Goal: Information Seeking & Learning: Learn about a topic

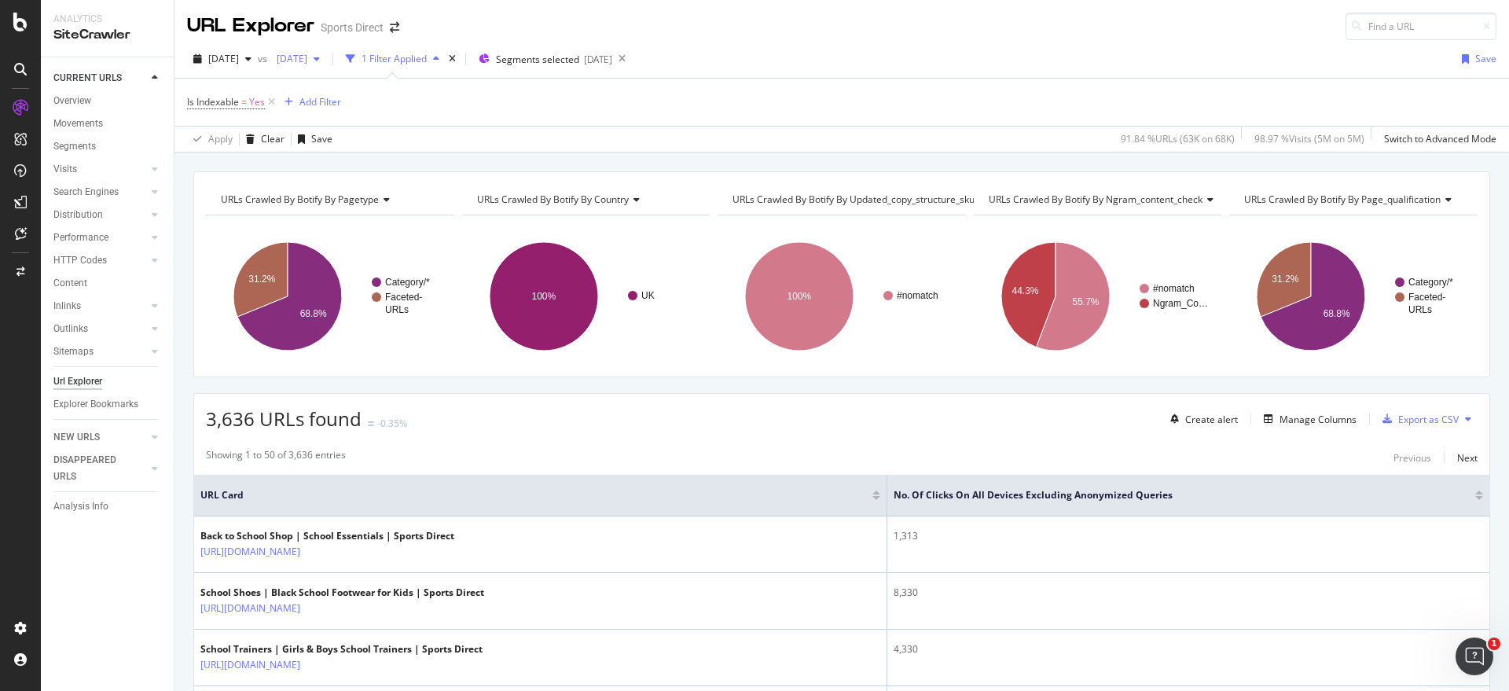
click at [326, 58] on div "button" at bounding box center [316, 58] width 19 height 9
click at [387, 145] on div "[DATE]" at bounding box center [374, 145] width 134 height 14
click at [1367, 31] on input at bounding box center [1421, 27] width 151 height 28
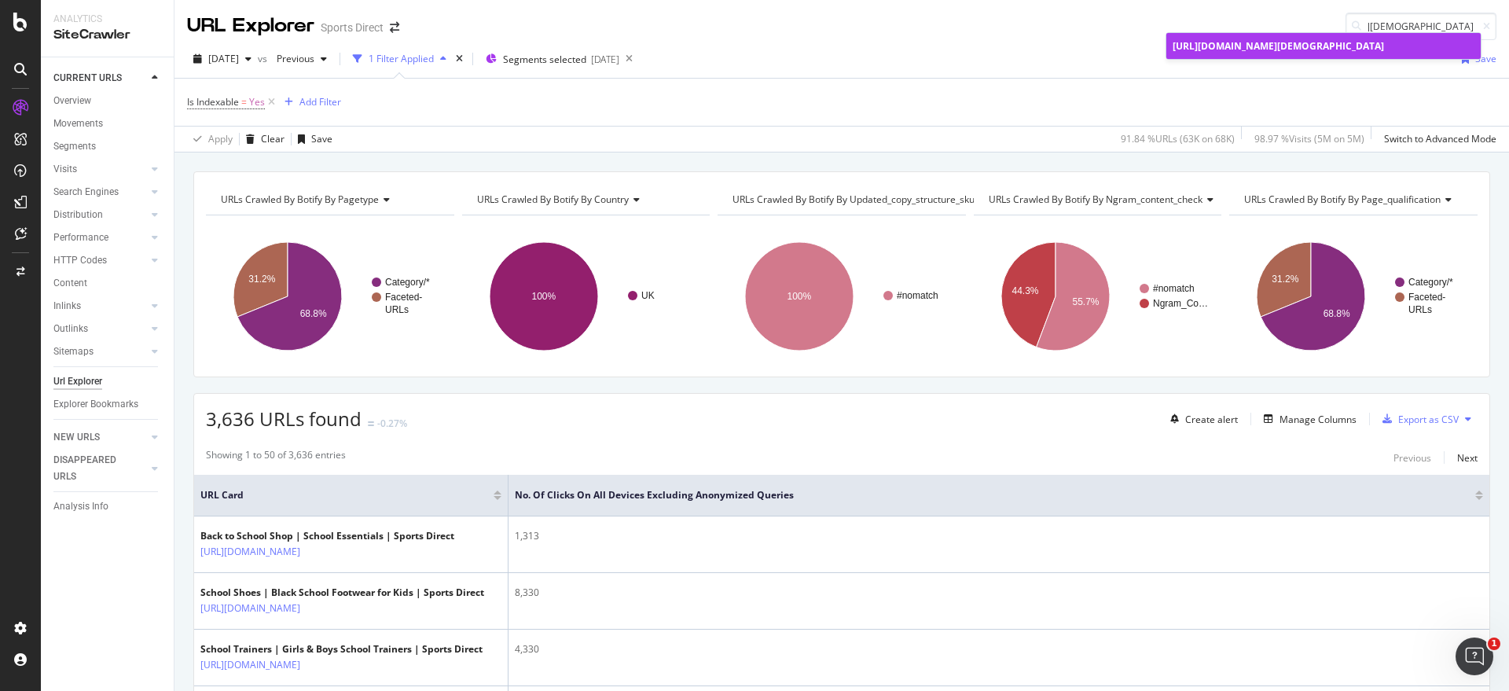
type input "[URL][DOMAIN_NAME][DEMOGRAPHIC_DATA]"
click at [1293, 53] on span "[URL][DOMAIN_NAME][DEMOGRAPHIC_DATA]" at bounding box center [1278, 45] width 211 height 13
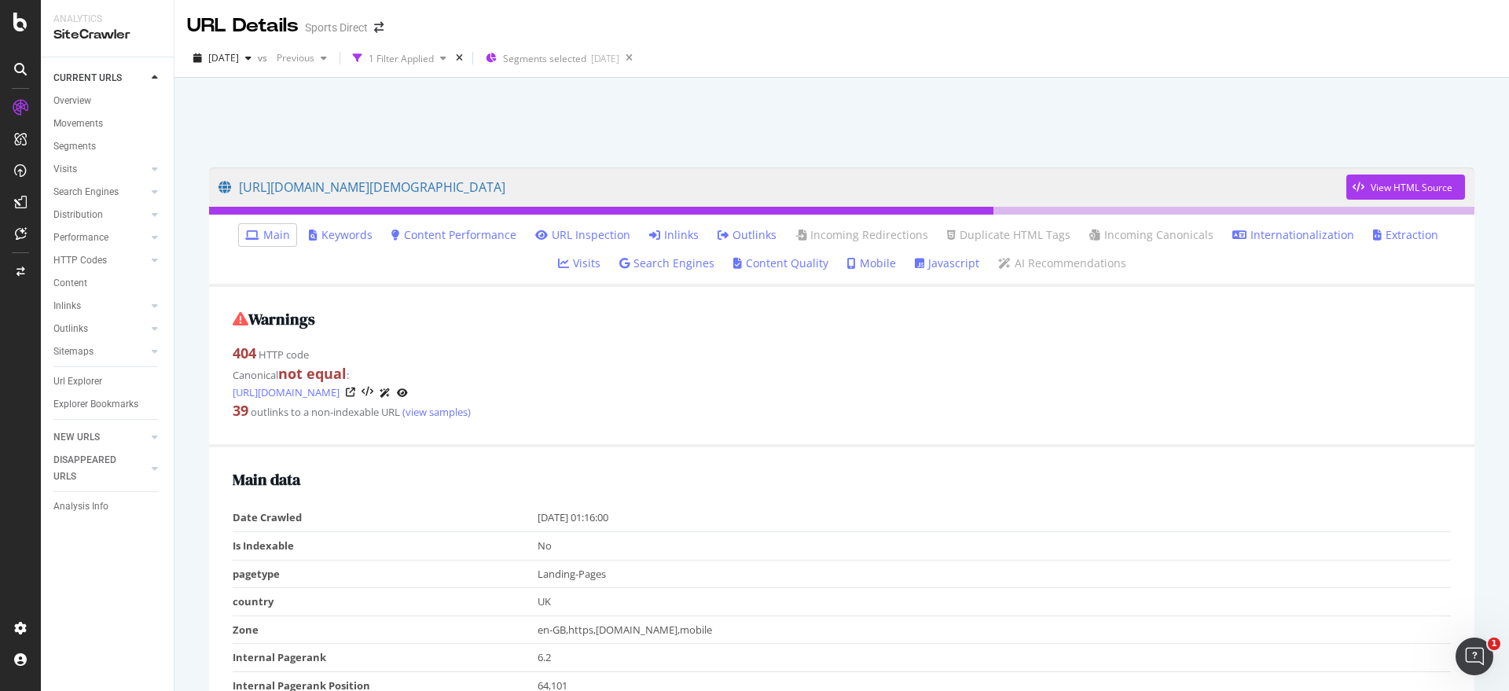
click at [649, 235] on link "Inlinks" at bounding box center [674, 235] width 50 height 16
